Goal: Complete application form

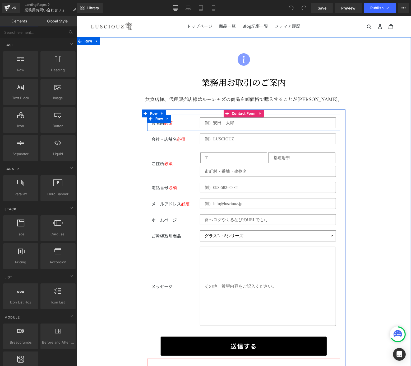
click at [76, 16] on div at bounding box center [76, 16] width 0 height 0
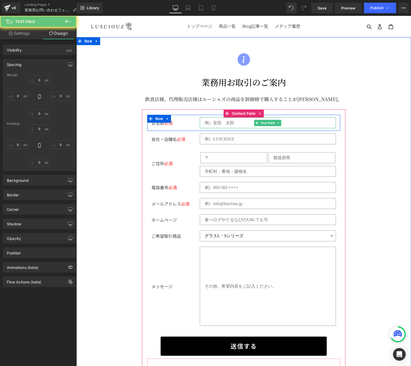
type input "0"
type input "10"
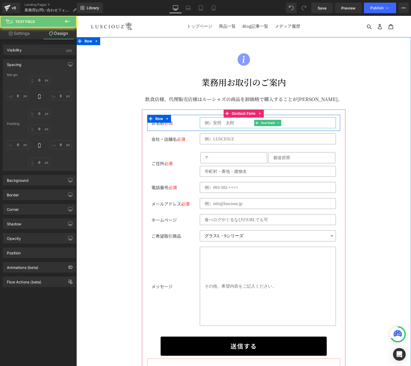
type input "18"
type input "10"
type input "18"
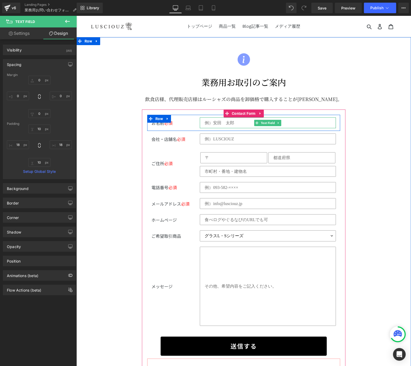
click at [247, 123] on input "text" at bounding box center [267, 122] width 136 height 11
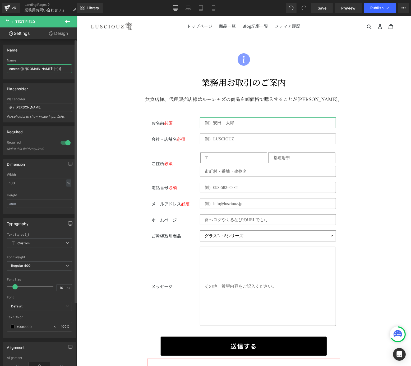
click at [43, 67] on input "contact[{{ '[DOMAIN_NAME]' | t }}]" at bounding box center [39, 68] width 65 height 9
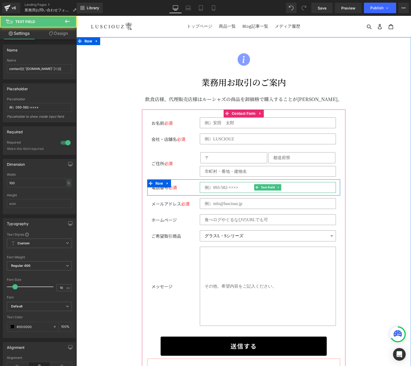
click at [226, 187] on input "text" at bounding box center [267, 187] width 136 height 11
click at [229, 188] on input "text" at bounding box center [267, 187] width 136 height 11
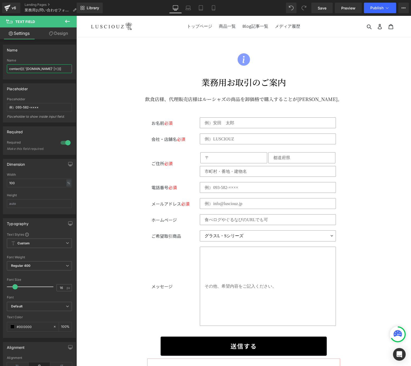
drag, startPoint x: 67, startPoint y: 69, endPoint x: -55, endPoint y: 63, distance: 122.7
click at [0, 63] on html "You are previewing how the will restyle your page. You can not edit Elements in…" at bounding box center [205, 183] width 411 height 366
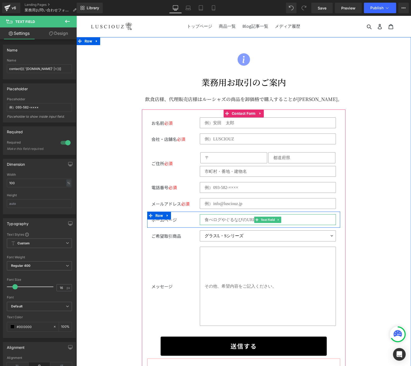
click at [247, 215] on input "text" at bounding box center [267, 219] width 136 height 11
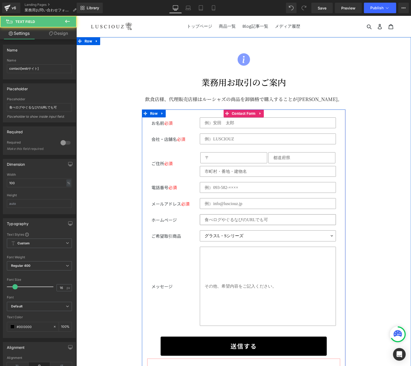
click at [253, 221] on div "Text Field" at bounding box center [267, 219] width 136 height 11
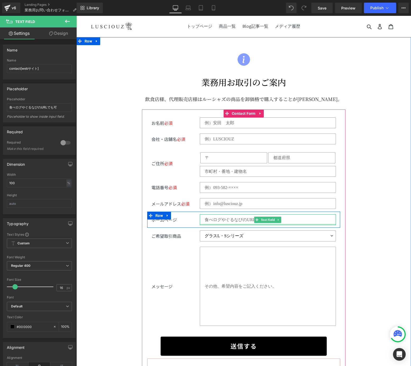
click at [208, 224] on div at bounding box center [267, 224] width 136 height 1
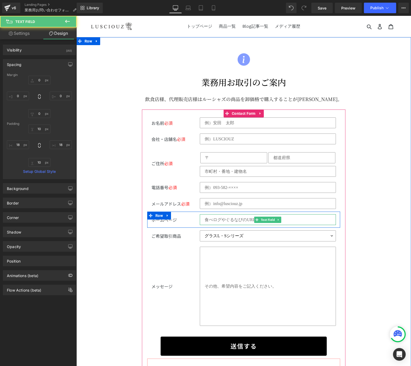
click at [208, 221] on input "text" at bounding box center [267, 219] width 136 height 11
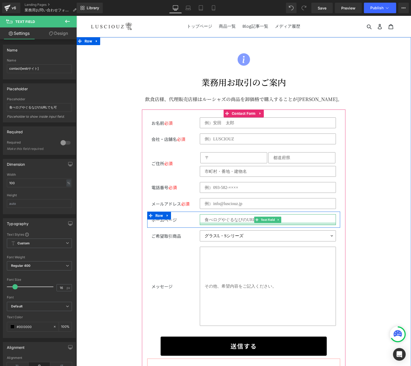
click at [224, 223] on div at bounding box center [267, 224] width 136 height 3
click at [223, 223] on div at bounding box center [267, 224] width 136 height 3
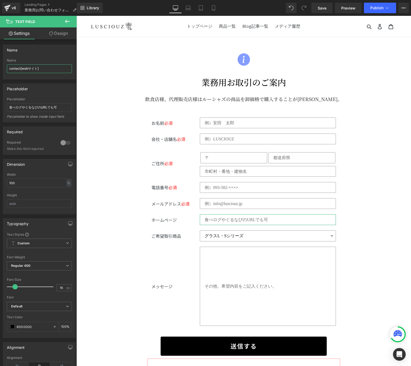
drag, startPoint x: 49, startPoint y: 70, endPoint x: -149, endPoint y: 64, distance: 197.6
click at [0, 64] on html "You are previewing how the will restyle your page. You can not edit Elements in…" at bounding box center [205, 183] width 411 height 366
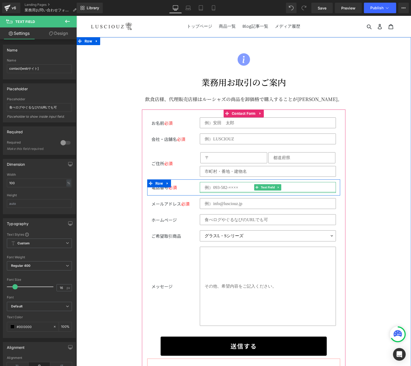
click at [244, 191] on div "Text Field" at bounding box center [267, 187] width 136 height 11
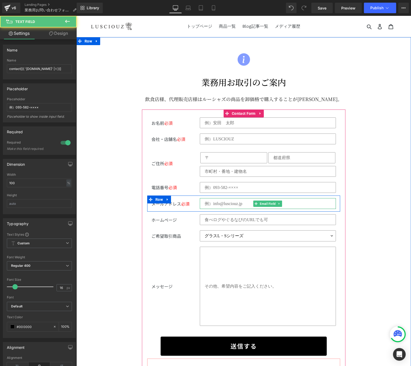
click at [205, 200] on input "email" at bounding box center [267, 203] width 136 height 11
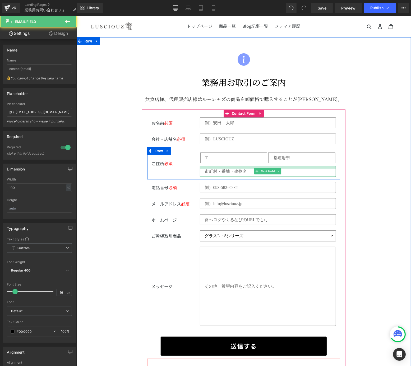
click at [214, 166] on div at bounding box center [267, 167] width 136 height 3
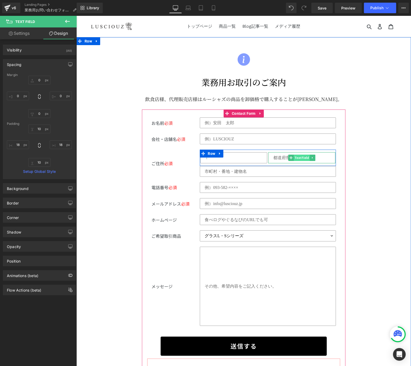
click at [297, 154] on input "text" at bounding box center [301, 157] width 67 height 11
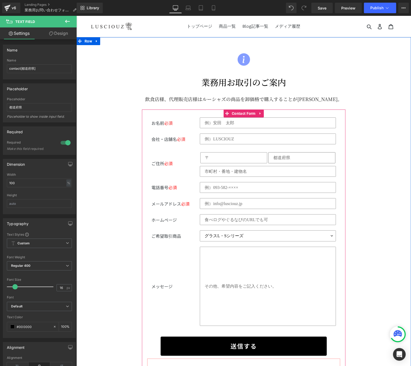
click at [76, 16] on div at bounding box center [76, 16] width 0 height 0
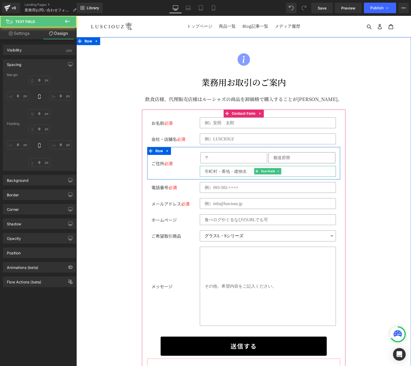
type input "0"
type input "10"
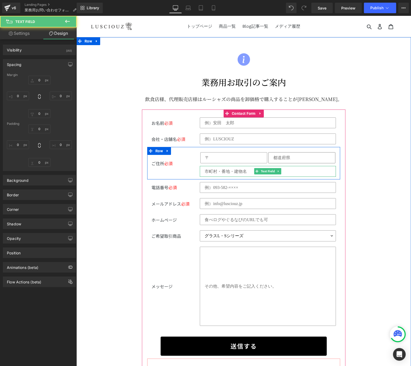
type input "18"
type input "10"
type input "18"
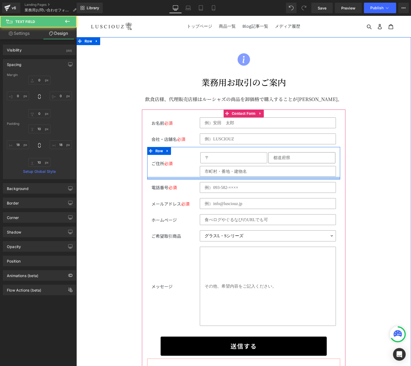
click at [222, 177] on div at bounding box center [243, 178] width 193 height 3
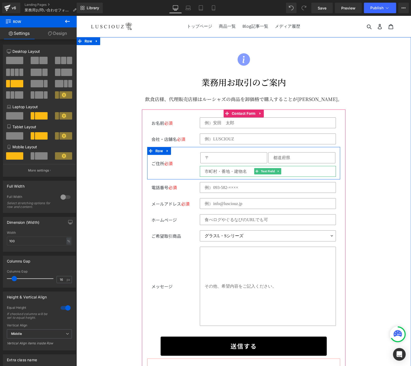
click at [218, 174] on input "text" at bounding box center [267, 171] width 136 height 11
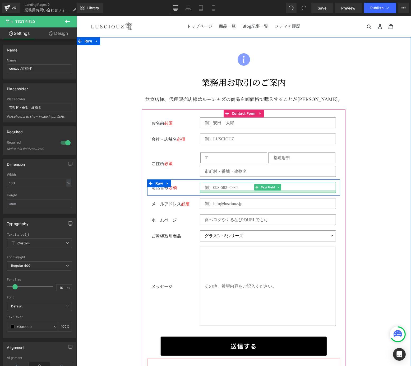
click at [217, 191] on div at bounding box center [267, 191] width 136 height 3
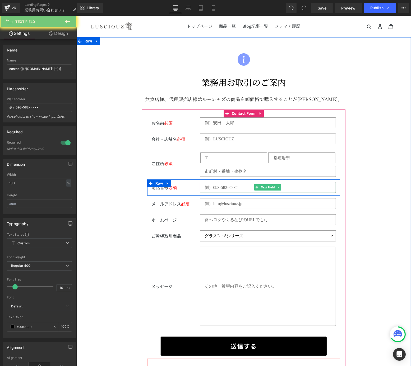
click at [215, 184] on input "text" at bounding box center [267, 187] width 136 height 11
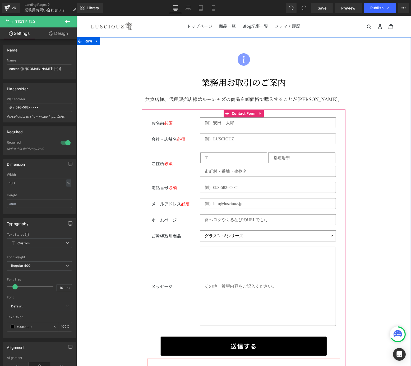
click at [206, 201] on input "email" at bounding box center [267, 203] width 136 height 11
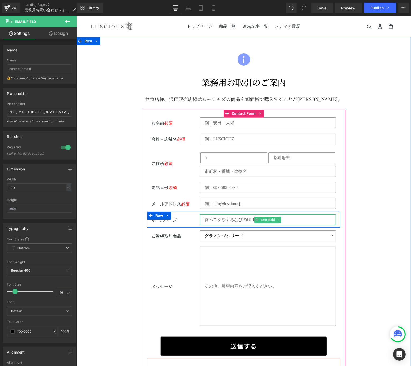
click at [210, 215] on input "text" at bounding box center [267, 219] width 136 height 11
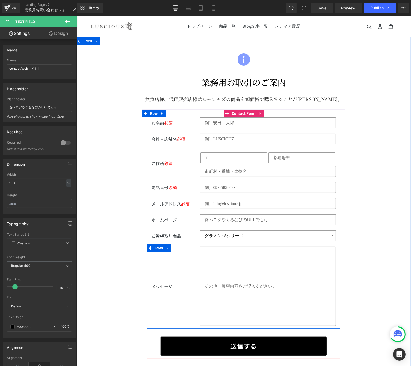
click at [162, 295] on div "メッセージ Text Block" at bounding box center [171, 286] width 48 height 79
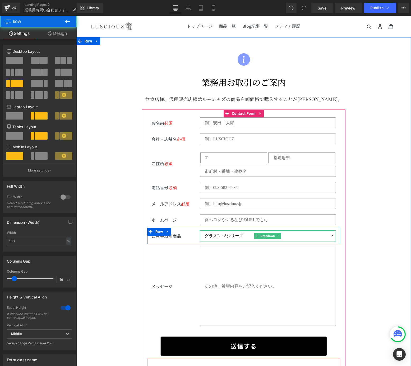
click at [305, 233] on select "グラスL・Sシリーズ HOTARUグラス ソムリエナイフ Professional シャンパンストッパー ポアラー シャワーエアレーター グラスクロス（スタン…" at bounding box center [267, 236] width 136 height 11
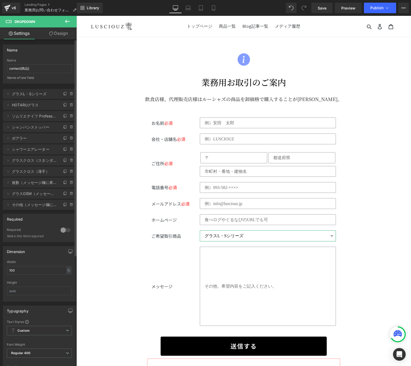
click at [29, 96] on span "グラスL・Sシリーズ" at bounding box center [34, 94] width 44 height 10
click at [8, 95] on icon at bounding box center [8, 94] width 4 height 4
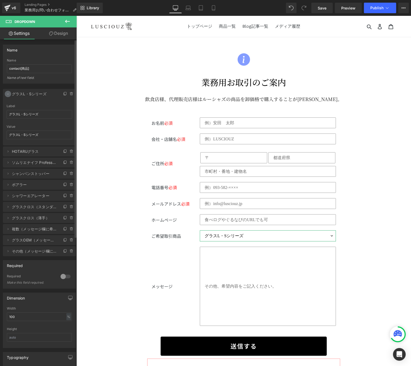
click at [8, 95] on icon at bounding box center [8, 94] width 4 height 4
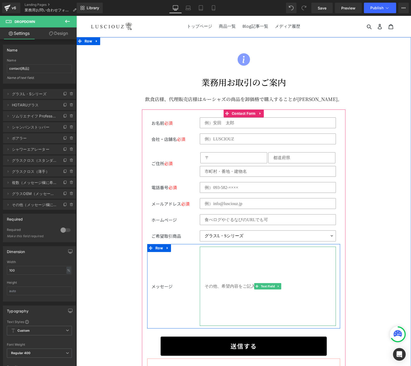
click at [285, 258] on input "text" at bounding box center [267, 286] width 136 height 79
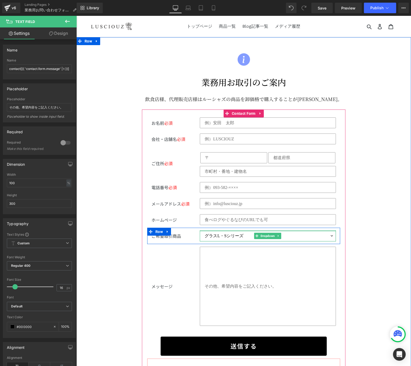
click at [220, 231] on div "グラスL・Sシリーズ HOTARUグラス ソムリエナイフ Professional シャンパンストッパー ポアラー シャワーエアレーター グラスクロス（スタン…" at bounding box center [267, 236] width 136 height 11
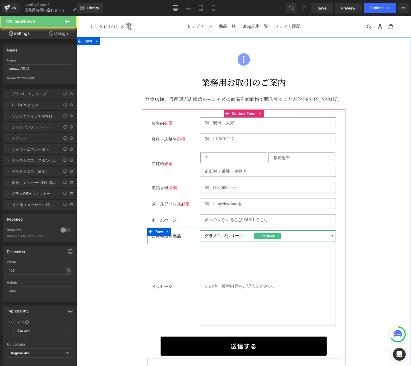
click at [222, 234] on select "グラスL・Sシリーズ HOTARUグラス ソムリエナイフ Professional シャンパンストッパー ポアラー シャワーエアレーター グラスクロス（スタン…" at bounding box center [267, 236] width 136 height 11
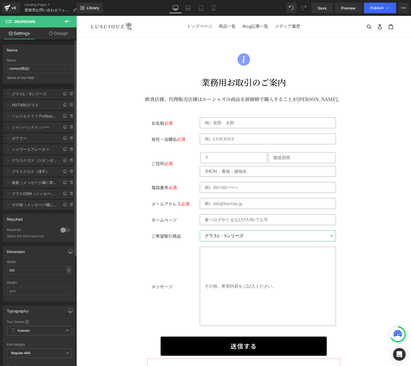
click at [31, 98] on span "グラスL・Sシリーズ" at bounding box center [34, 94] width 44 height 10
click at [30, 94] on span "グラスL・Sシリーズ" at bounding box center [34, 94] width 44 height 10
click at [9, 94] on icon at bounding box center [8, 94] width 4 height 4
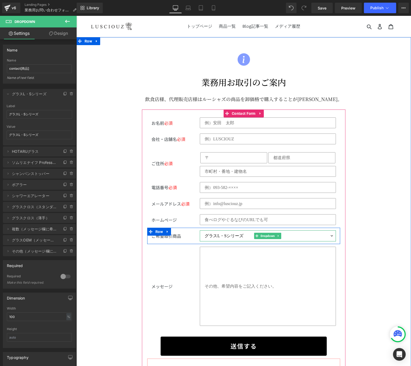
click at [220, 233] on select "グラスL・Sシリーズ HOTARUグラス ソムリエナイフ Professional シャンパンストッパー ポアラー シャワーエアレーター グラスクロス（スタン…" at bounding box center [267, 236] width 136 height 11
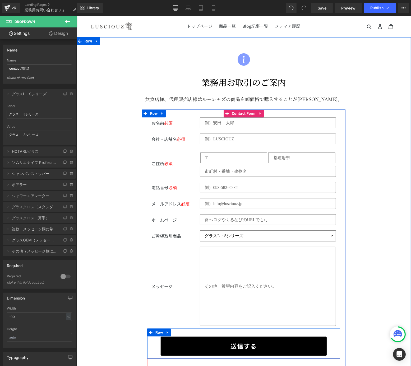
select select "複数（メッセージ欄に希望商品をご記入ください）"
click at [199, 231] on select "グラスL・Sシリーズ HOTARUグラス ソムリエナイフ Professional シャンパンストッパー ポアラー シャワーエアレーター グラスクロス（スタン…" at bounding box center [267, 236] width 136 height 11
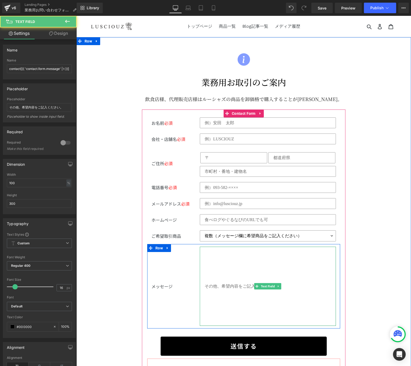
click at [297, 249] on input "text" at bounding box center [267, 286] width 136 height 79
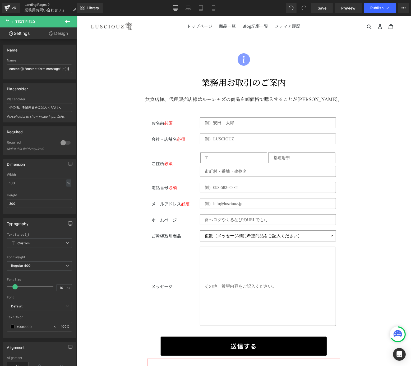
click at [29, 4] on link "Landing Pages" at bounding box center [53, 5] width 56 height 4
